Goal: Check status: Check status

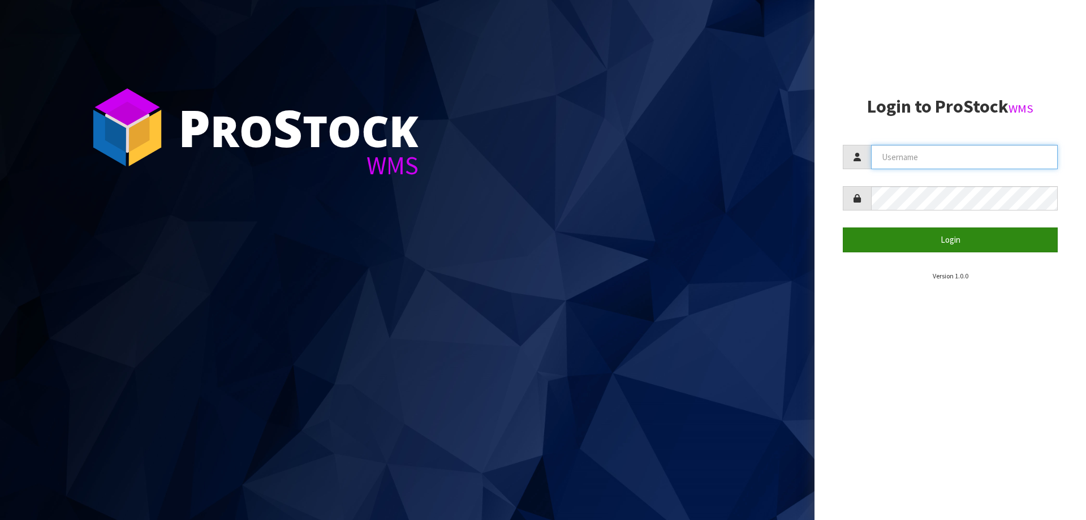
type input "[PERSON_NAME][EMAIL_ADDRESS][DOMAIN_NAME]"
click at [899, 245] on button "Login" at bounding box center [950, 239] width 215 height 24
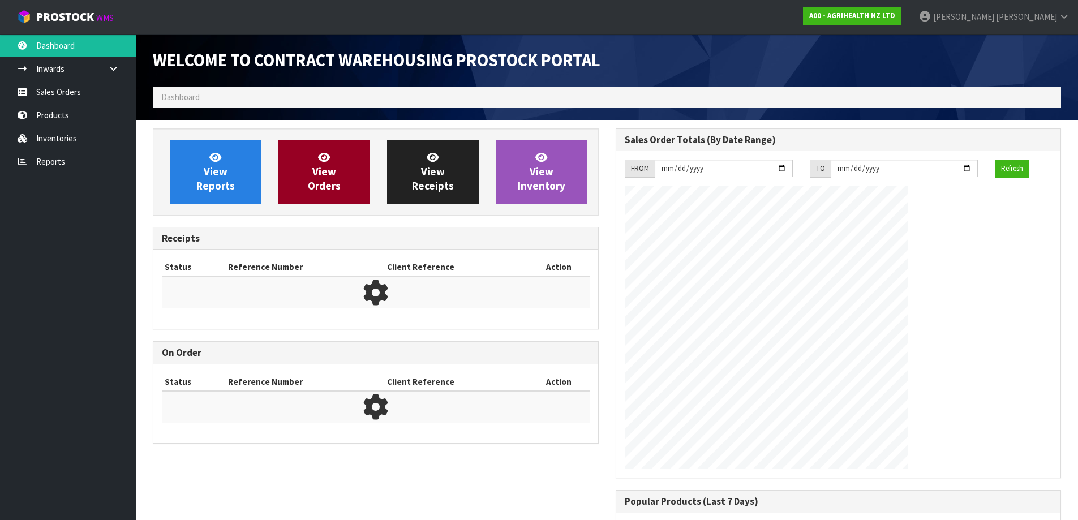
scroll to position [627, 462]
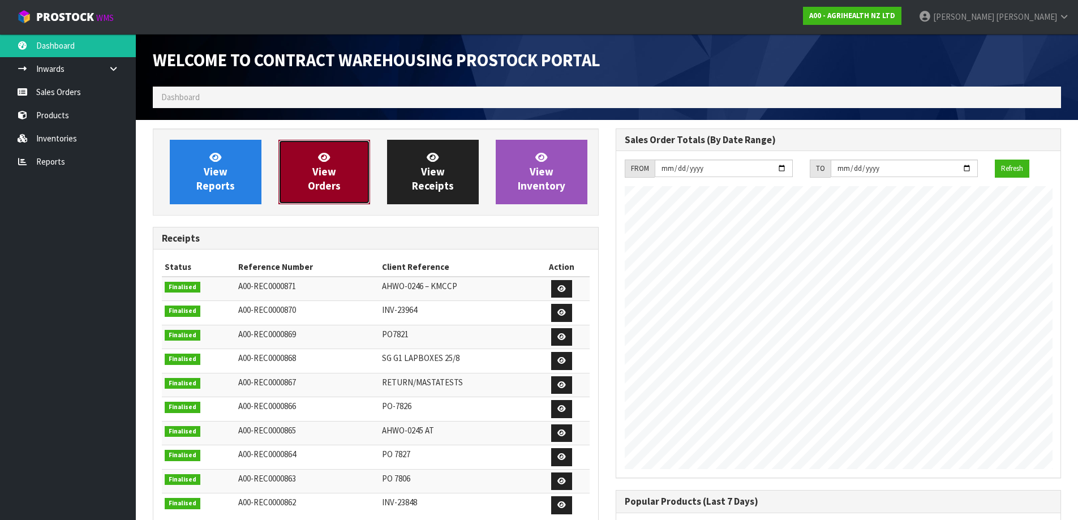
click at [359, 178] on link "View Orders" at bounding box center [324, 172] width 92 height 64
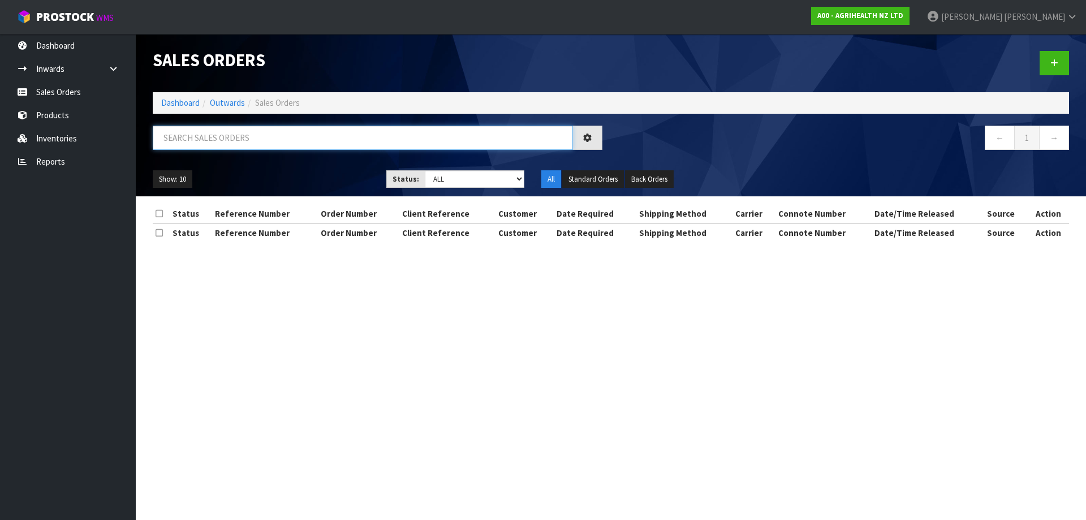
click at [246, 144] on input "text" at bounding box center [363, 138] width 420 height 24
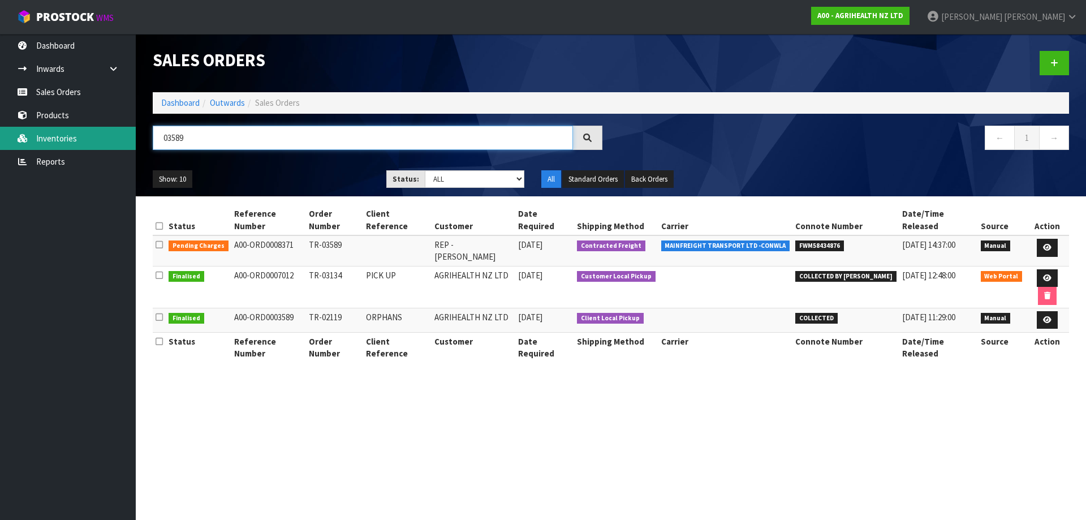
drag, startPoint x: 205, startPoint y: 141, endPoint x: 0, endPoint y: 130, distance: 205.1
click at [0, 130] on body "Toggle navigation ProStock WMS A00 - AGRIHEALTH NZ LTD [PERSON_NAME] Logout Das…" at bounding box center [543, 260] width 1086 height 520
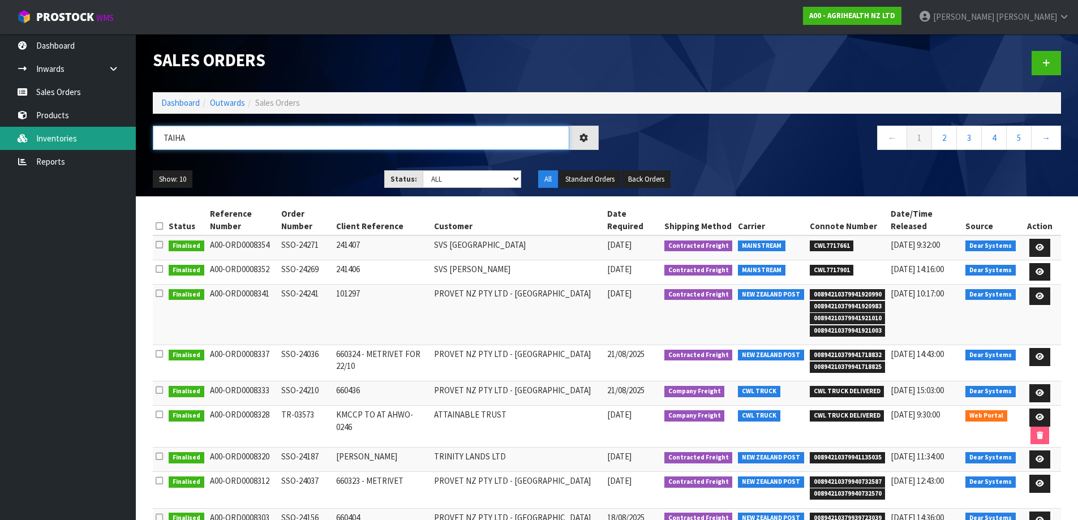
type input "TAIHA"
